Goal: Task Accomplishment & Management: Complete application form

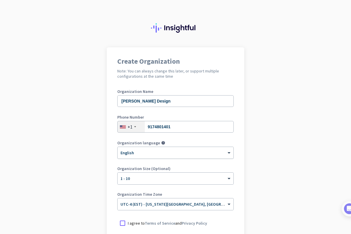
scroll to position [20, 0]
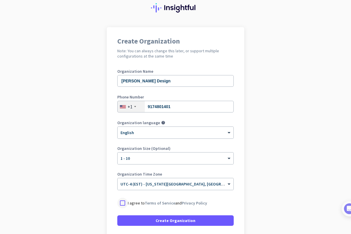
click at [125, 201] on div at bounding box center [122, 203] width 11 height 11
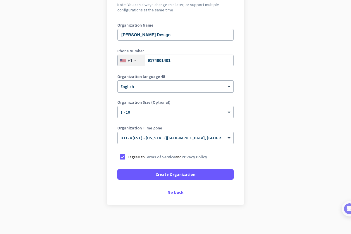
scroll to position [66, 0]
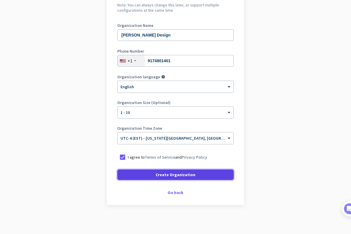
click at [154, 173] on span at bounding box center [175, 175] width 116 height 14
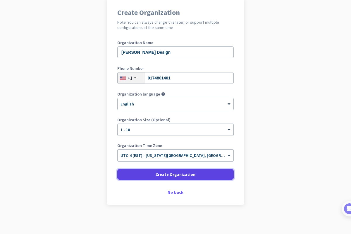
scroll to position [49, 0]
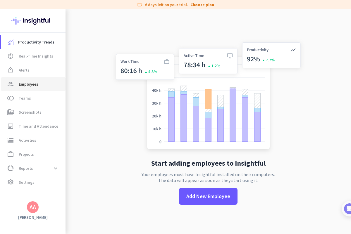
click at [34, 86] on span "Employees" at bounding box center [29, 84] width 20 height 7
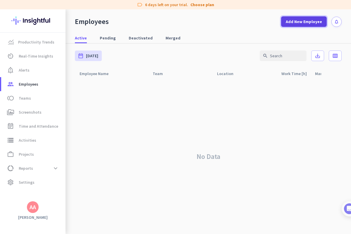
click at [302, 20] on span "Add New Employee" at bounding box center [304, 22] width 36 height 6
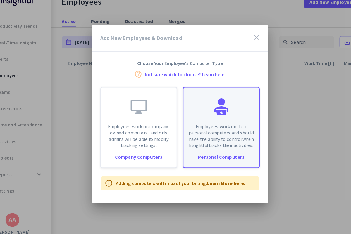
click at [210, 116] on div at bounding box center [211, 111] width 14 height 14
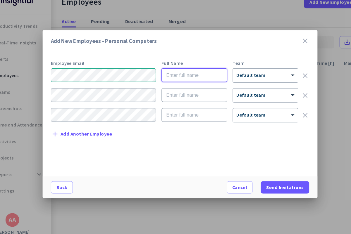
click at [194, 83] on input "text" at bounding box center [188, 84] width 56 height 12
type input "[PERSON_NAME]"
click at [256, 82] on div at bounding box center [248, 82] width 55 height 5
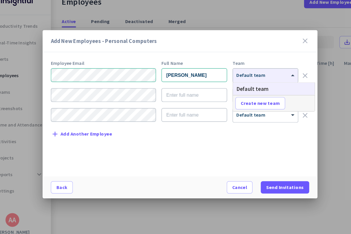
click at [249, 72] on div "Team" at bounding box center [248, 74] width 56 height 4
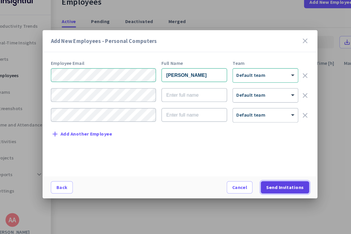
click at [264, 181] on span "Send Invitations" at bounding box center [265, 180] width 32 height 6
